Goal: Find specific page/section: Find specific page/section

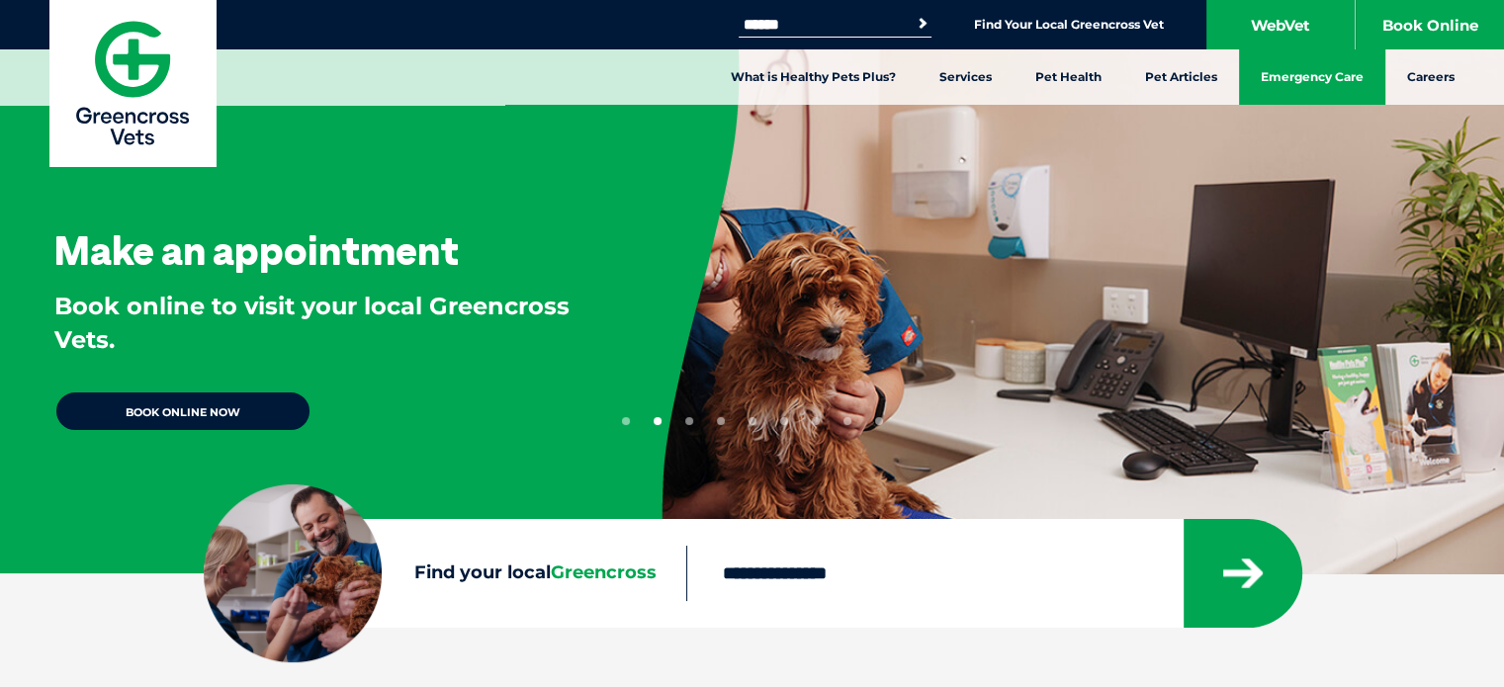
click at [1286, 78] on link "Emergency Care" at bounding box center [1312, 76] width 146 height 55
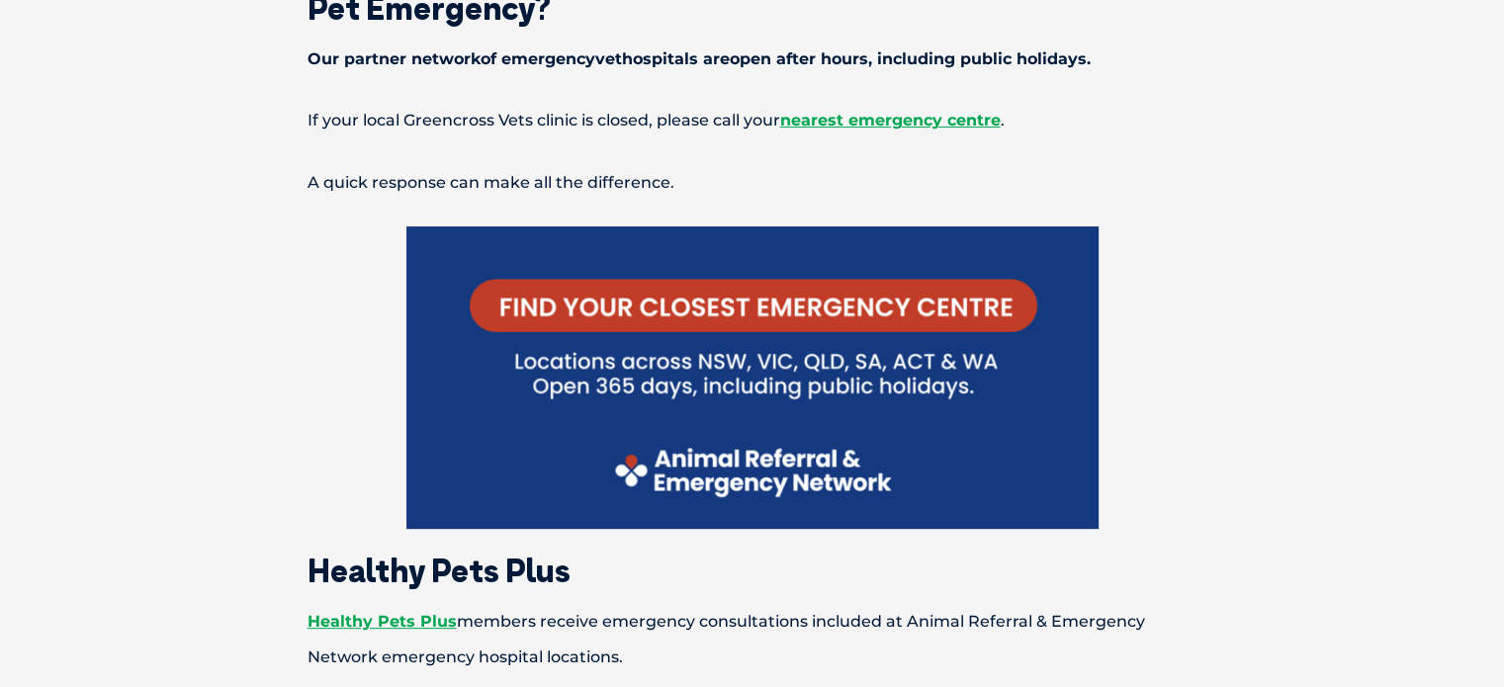
scroll to position [494, 0]
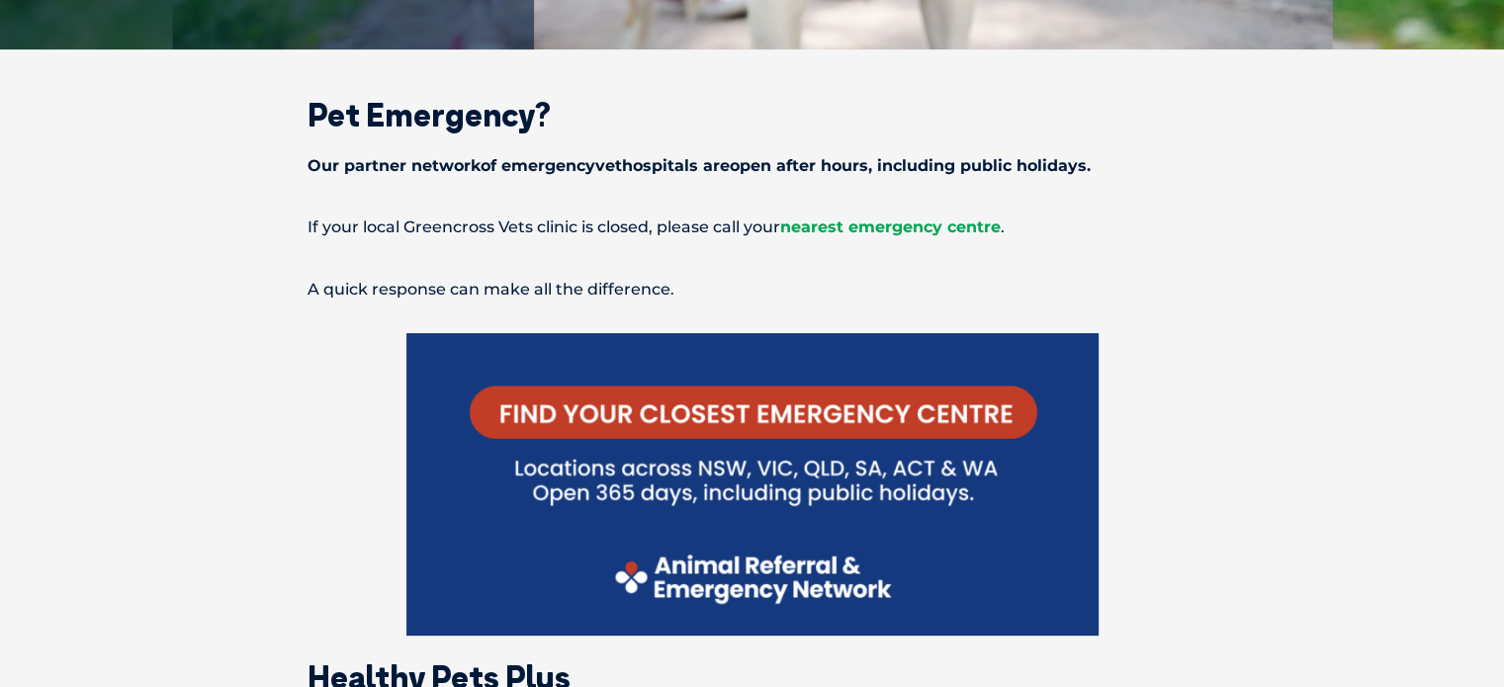
click at [870, 226] on span "nearest emergency centre" at bounding box center [890, 227] width 220 height 19
